Goal: Find specific page/section: Find specific page/section

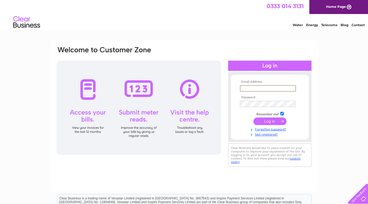
type input "chanandjer@mac.com"
click at [270, 121] on input "submit" at bounding box center [270, 121] width 33 height 8
click at [269, 121] on input "submit" at bounding box center [270, 121] width 33 height 8
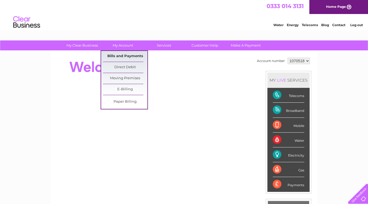
click at [125, 54] on link "Bills and Payments" at bounding box center [125, 56] width 44 height 11
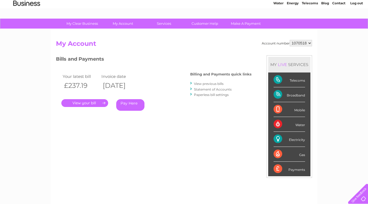
scroll to position [23, 0]
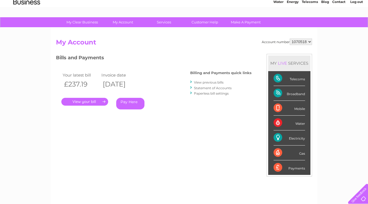
click at [91, 100] on link "." at bounding box center [84, 102] width 47 height 8
